Goal: Task Accomplishment & Management: Manage account settings

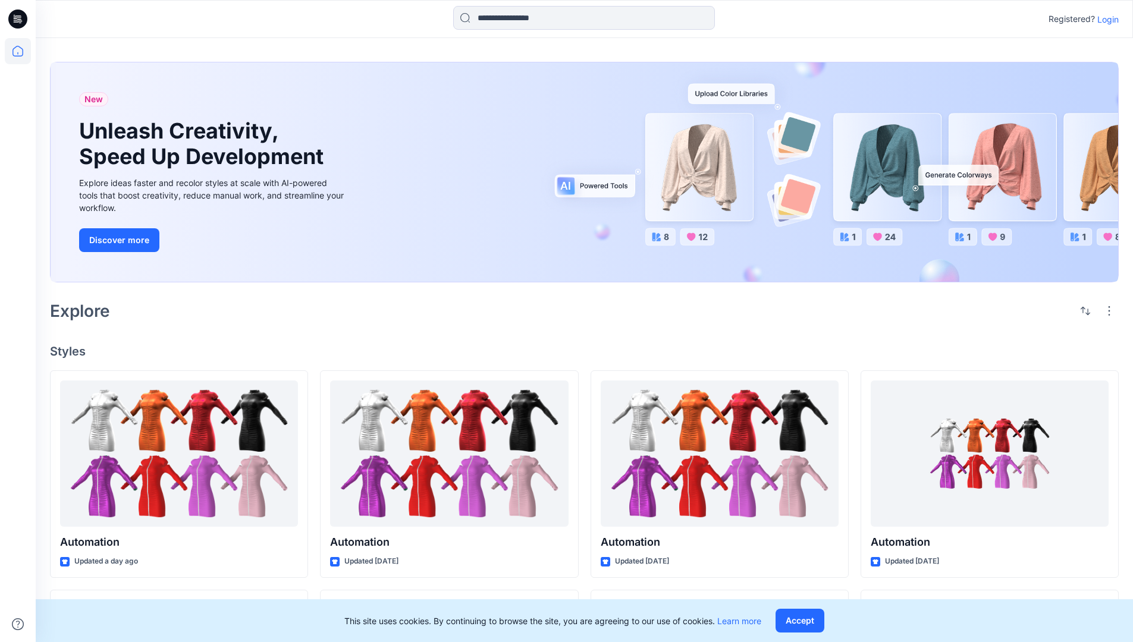
click at [1105, 19] on p "Login" at bounding box center [1107, 19] width 21 height 12
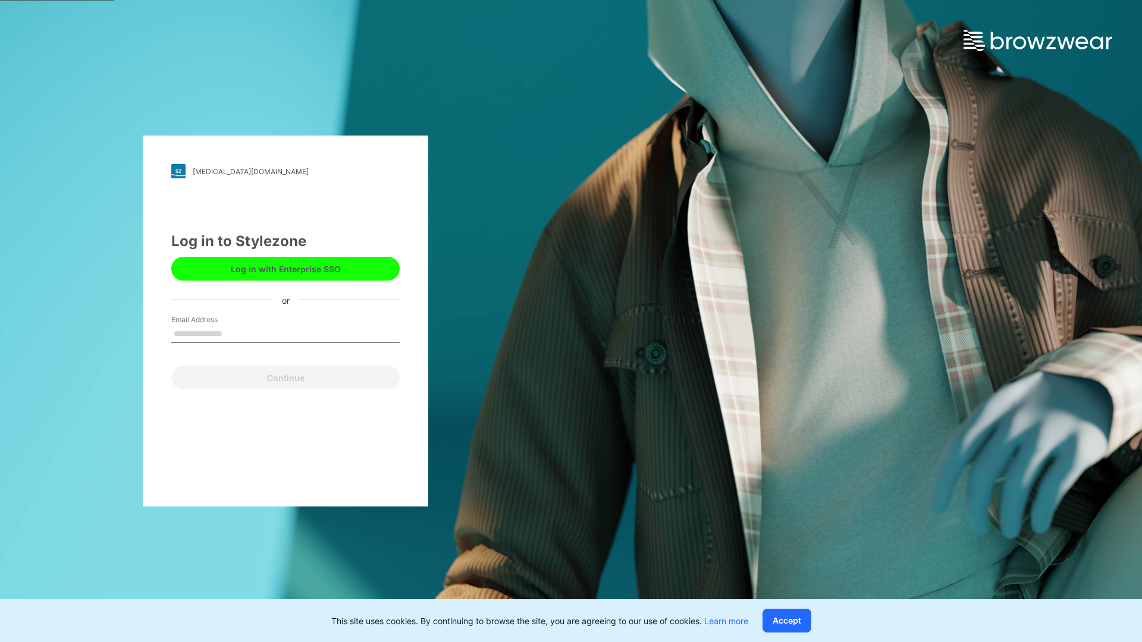
click at [235, 333] on input "Email Address" at bounding box center [285, 334] width 228 height 18
type input "**********"
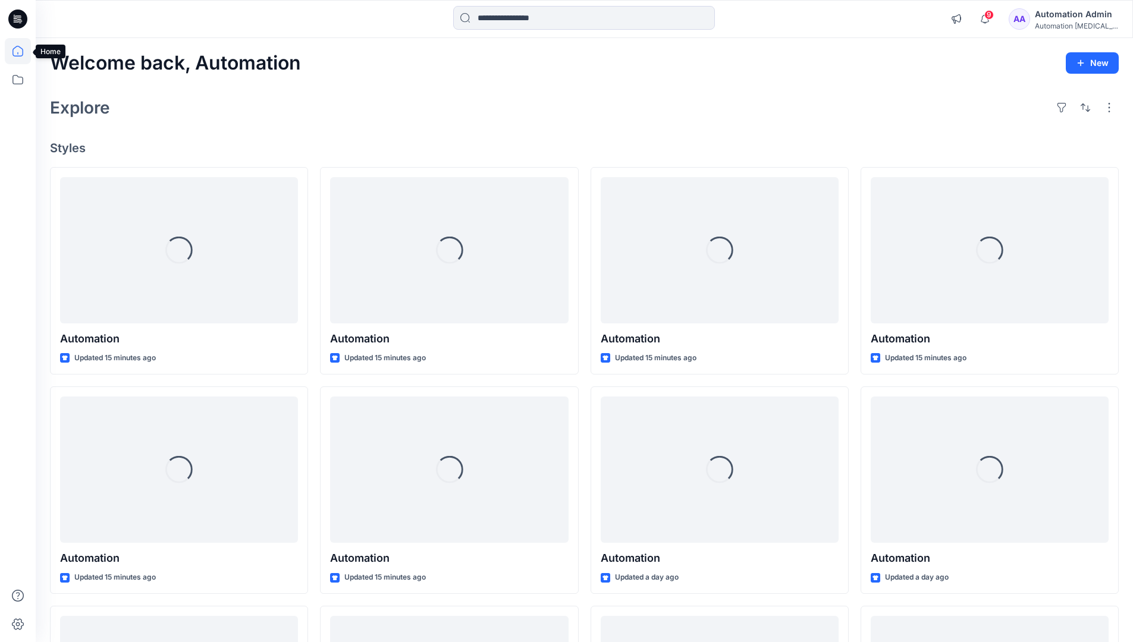
click at [23, 51] on icon at bounding box center [17, 51] width 11 height 11
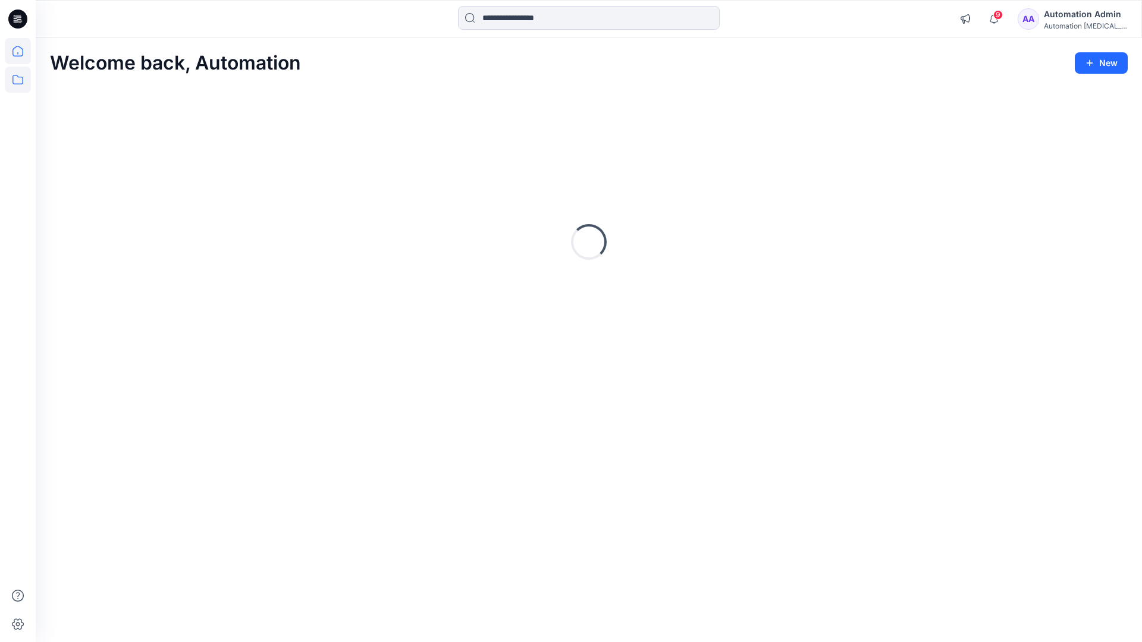
click at [16, 84] on icon at bounding box center [17, 80] width 11 height 10
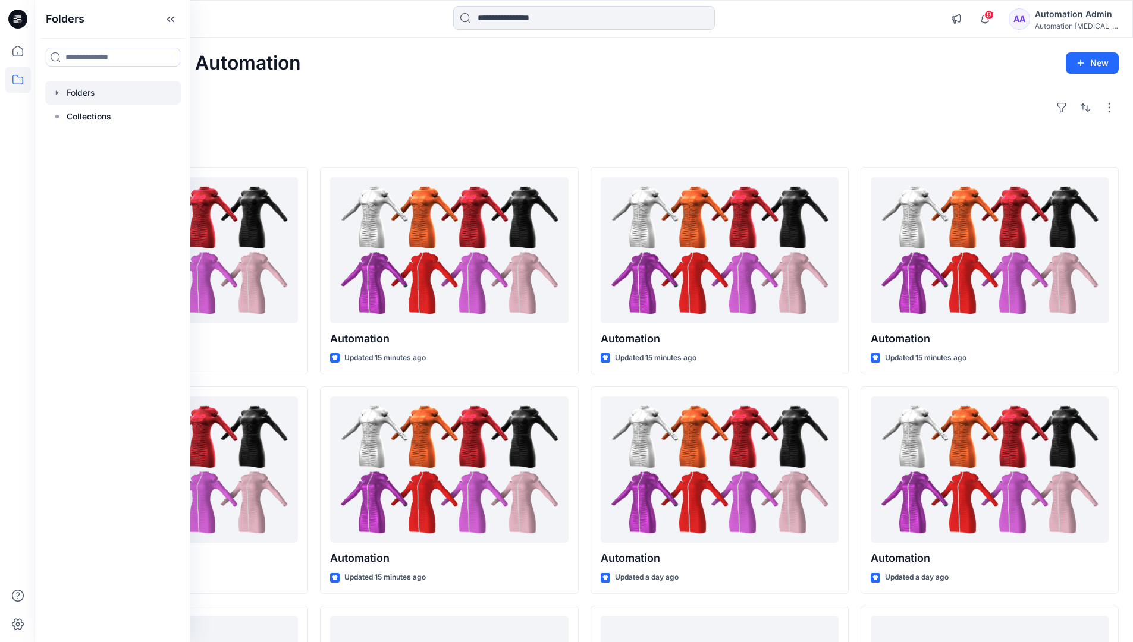
click at [76, 96] on div at bounding box center [113, 93] width 136 height 24
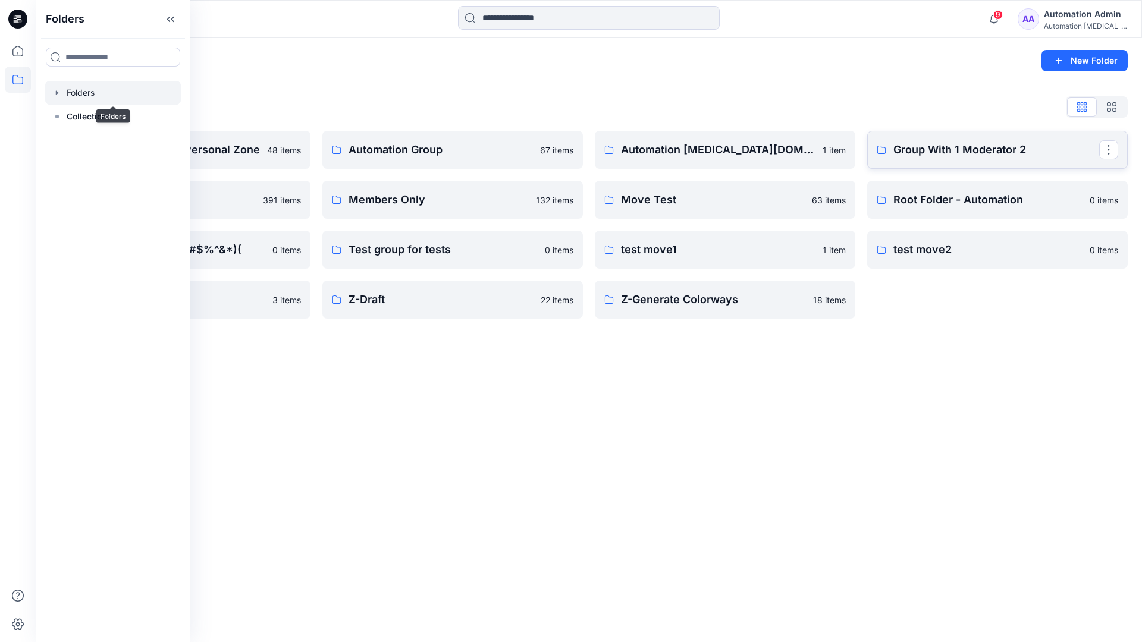
click at [940, 157] on p "Group With 1 Moderator 2" at bounding box center [996, 150] width 206 height 17
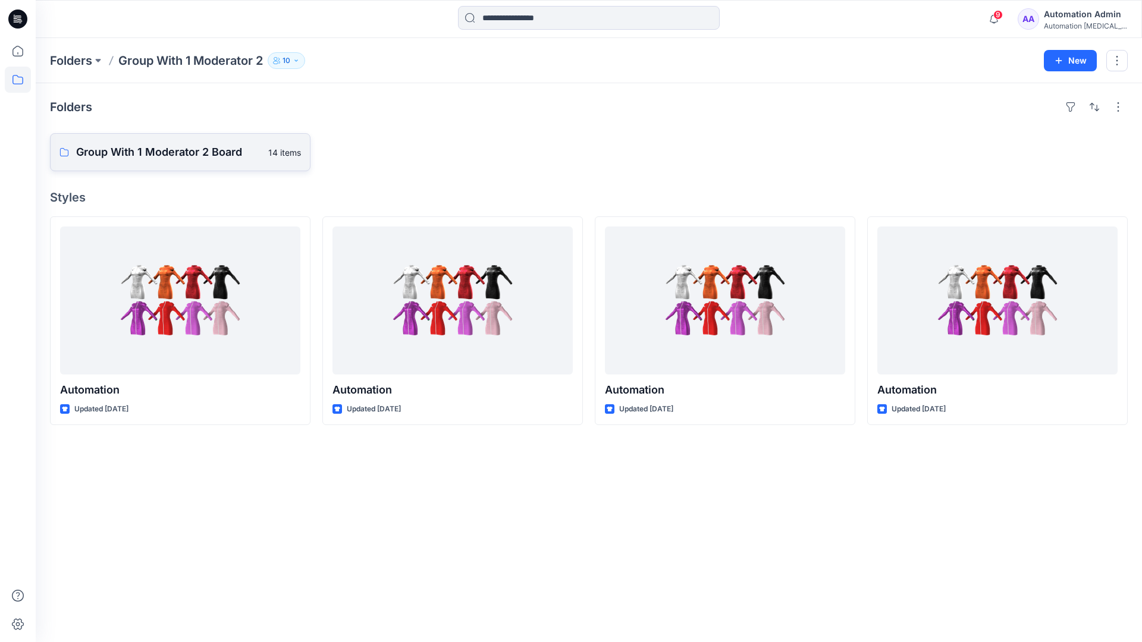
click at [211, 157] on p "Group With 1 Moderator 2 Board" at bounding box center [168, 152] width 185 height 17
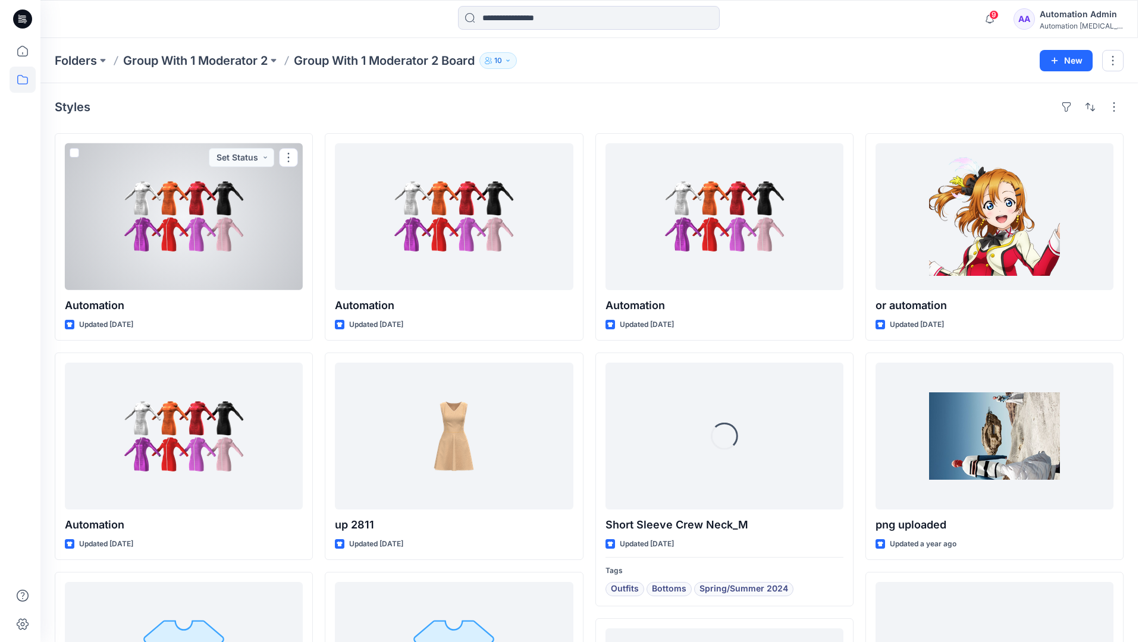
scroll to position [115, 0]
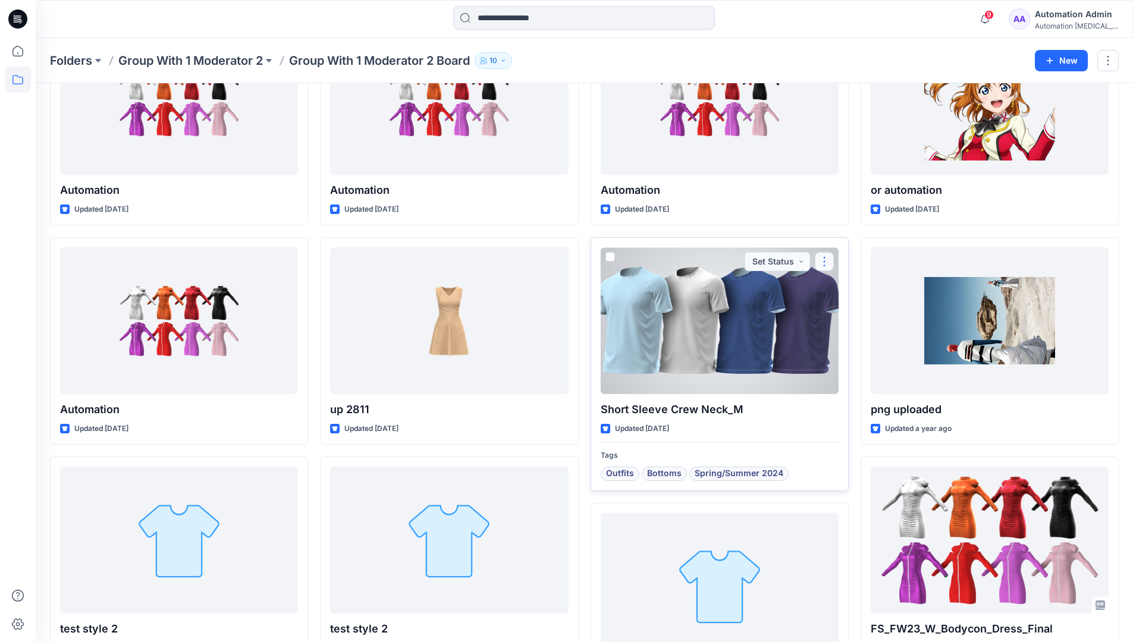
click at [822, 262] on button "button" at bounding box center [824, 261] width 19 height 19
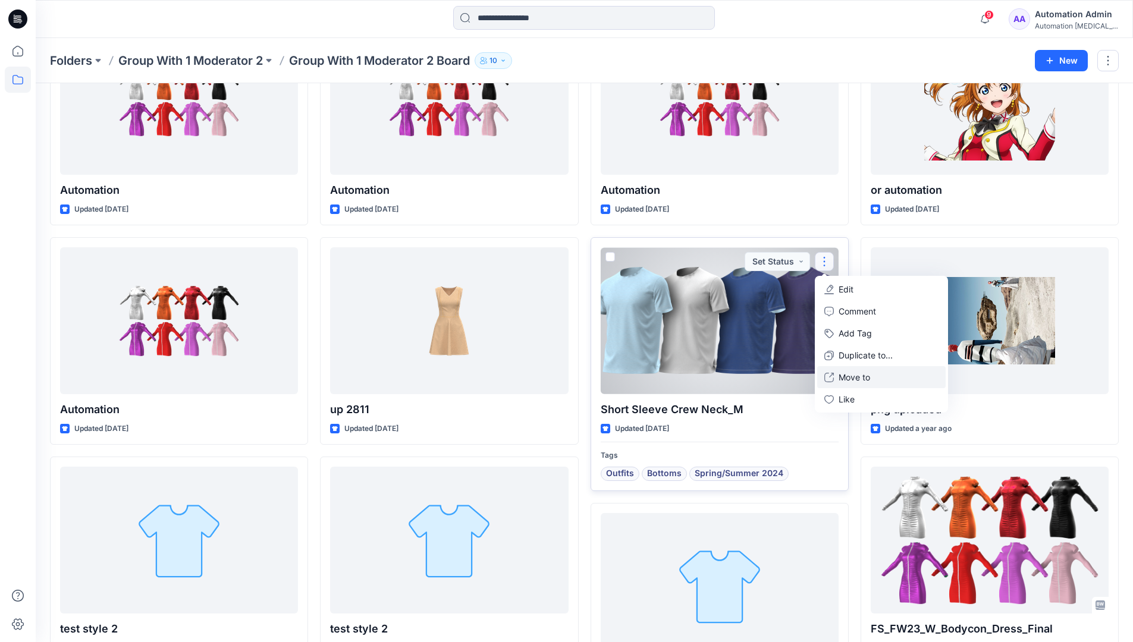
click at [855, 376] on p "Move to" at bounding box center [855, 377] width 32 height 12
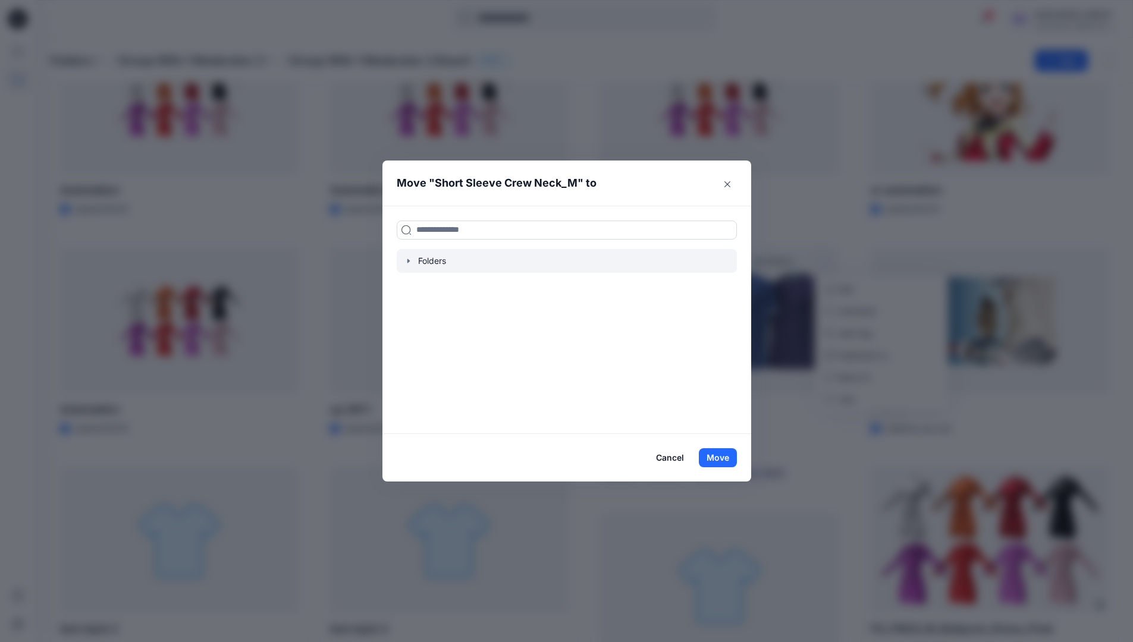
click at [413, 263] on icon "button" at bounding box center [409, 261] width 10 height 10
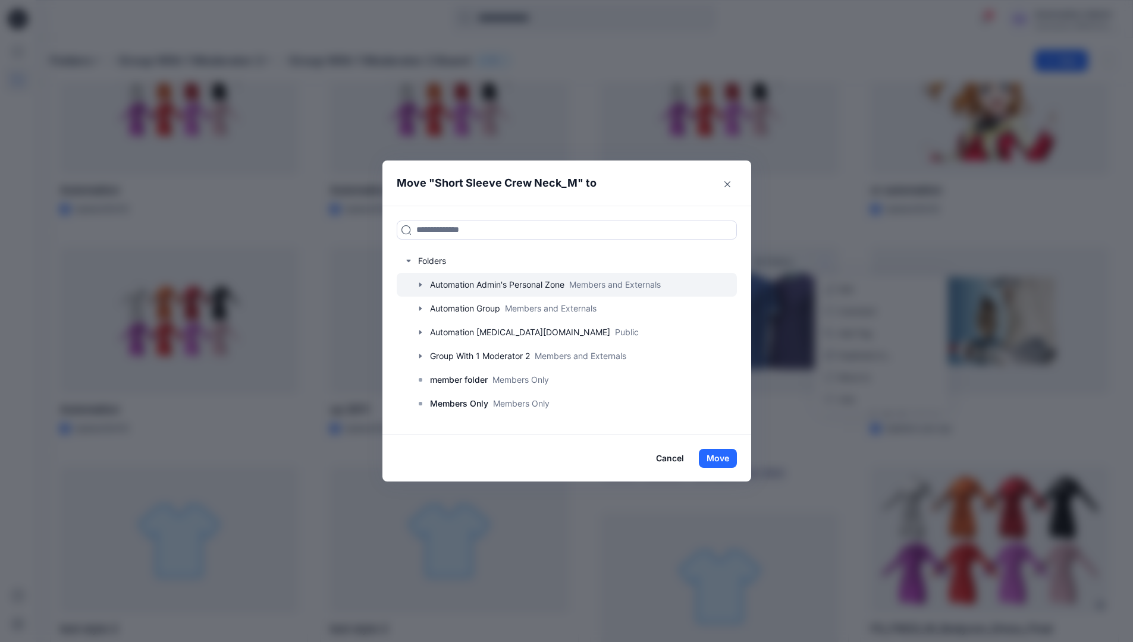
click at [421, 286] on icon "button" at bounding box center [420, 284] width 2 height 4
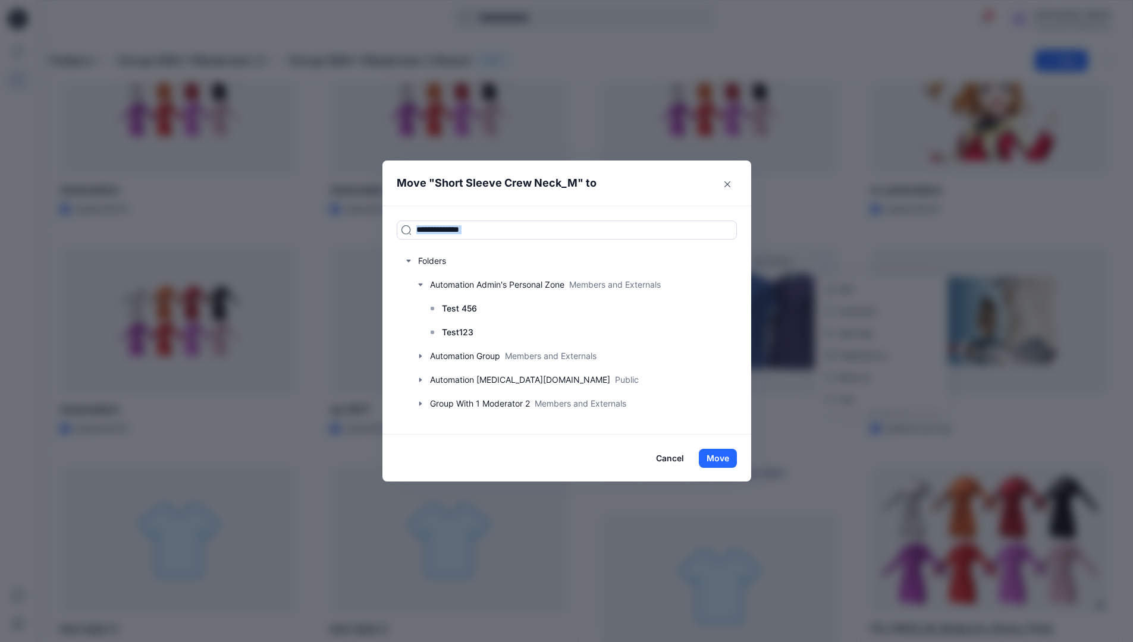
drag, startPoint x: 423, startPoint y: 286, endPoint x: 501, endPoint y: 206, distance: 111.4
click at [501, 206] on div "Folders Automation Admin's Personal Zone Members and Externals Test 456 Test123…" at bounding box center [566, 320] width 369 height 229
click at [492, 233] on input at bounding box center [567, 230] width 340 height 19
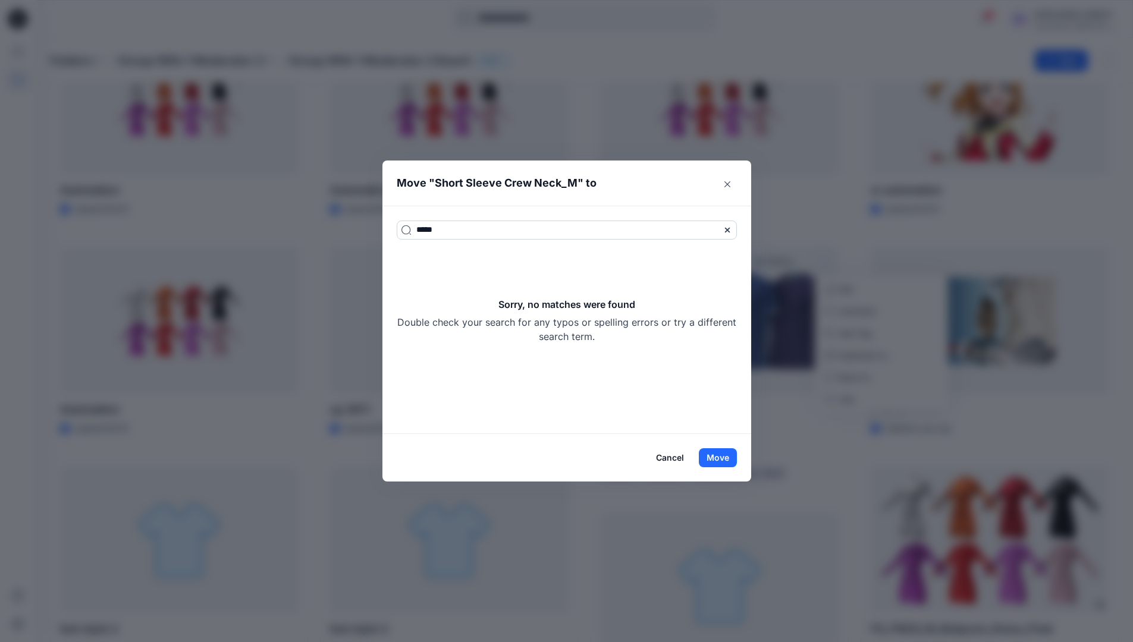
type input "*****"
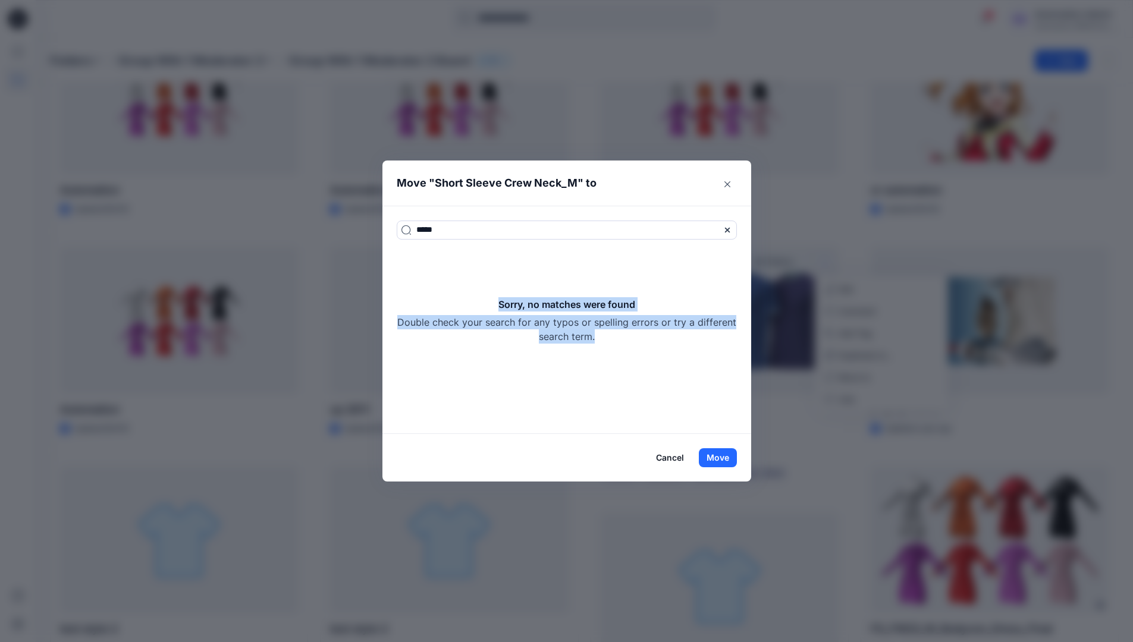
drag, startPoint x: 492, startPoint y: 233, endPoint x: 657, endPoint y: 337, distance: 194.4
click at [657, 337] on div "Sorry, no matches were found Double check your search for any typos or spelling…" at bounding box center [567, 320] width 340 height 46
click at [730, 231] on icon at bounding box center [728, 230] width 10 height 10
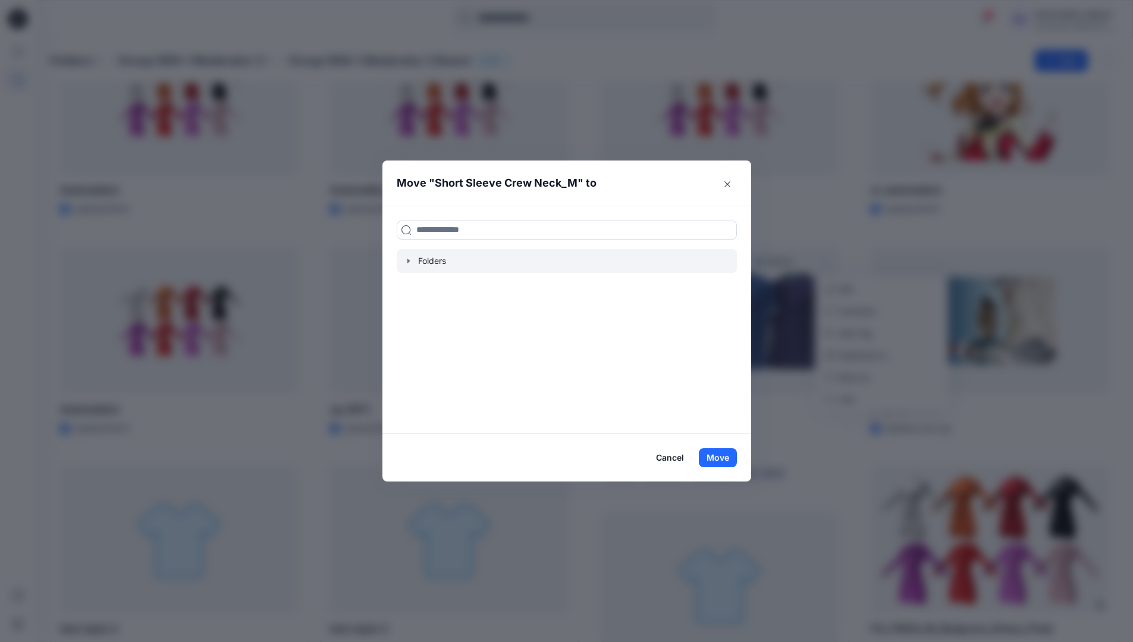
click at [413, 262] on icon "button" at bounding box center [409, 261] width 10 height 10
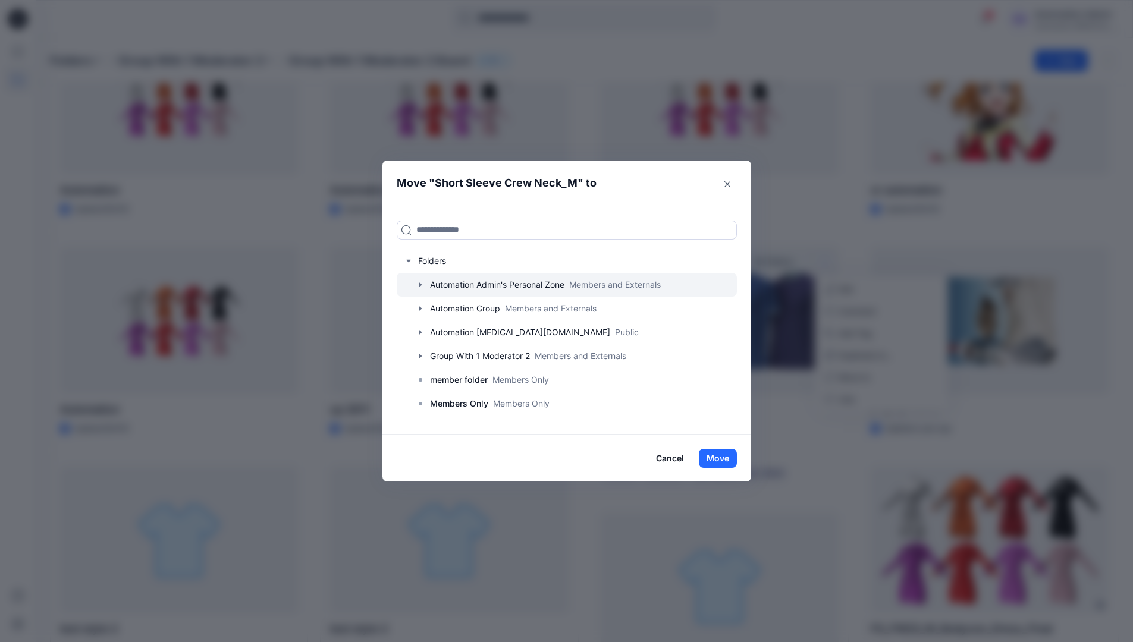
click at [421, 285] on icon "button" at bounding box center [420, 284] width 2 height 4
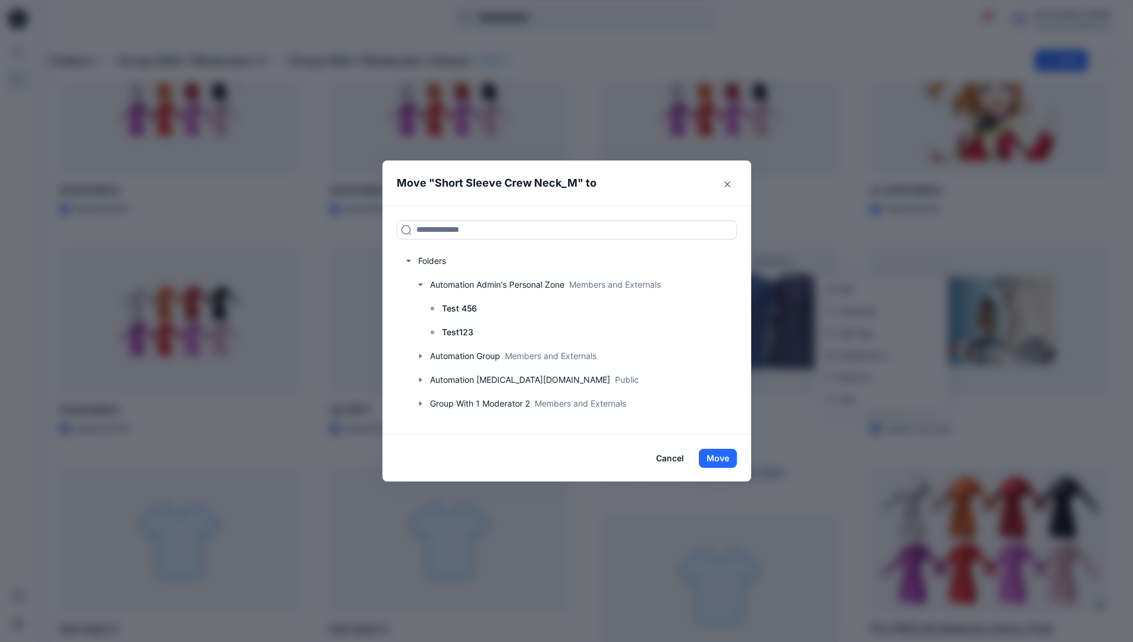
click at [680, 460] on button "Cancel" at bounding box center [669, 458] width 43 height 19
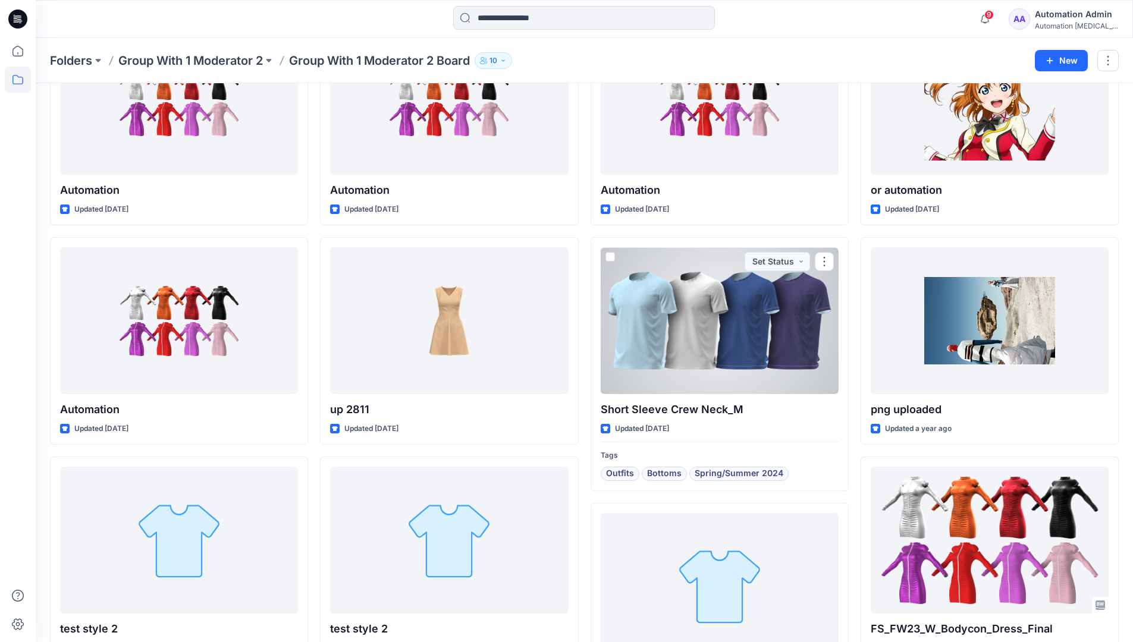
click at [1066, 22] on div "Automation testim..." at bounding box center [1076, 25] width 83 height 9
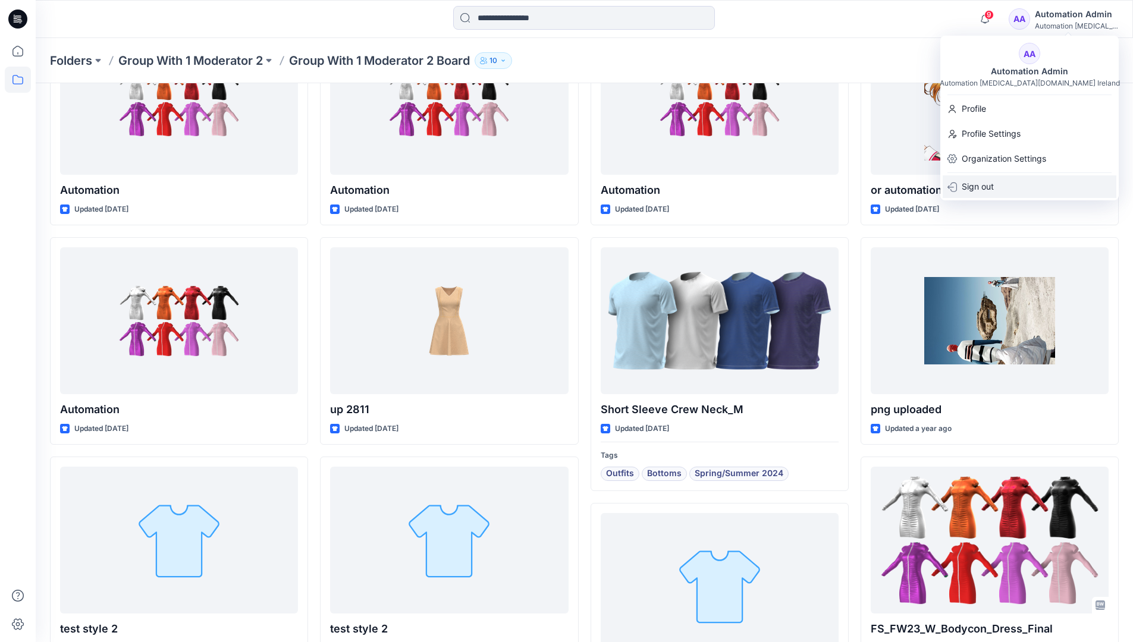
click at [968, 190] on p "Sign out" at bounding box center [978, 186] width 32 height 23
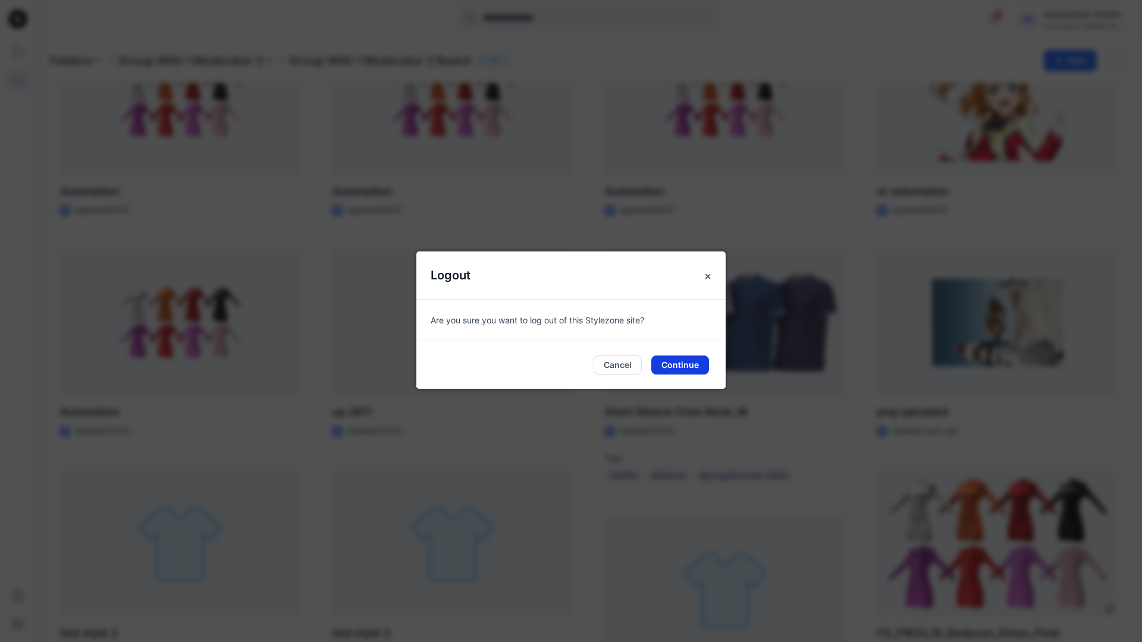
click at [686, 368] on button "Continue" at bounding box center [680, 365] width 58 height 19
